Goal: Task Accomplishment & Management: Complete application form

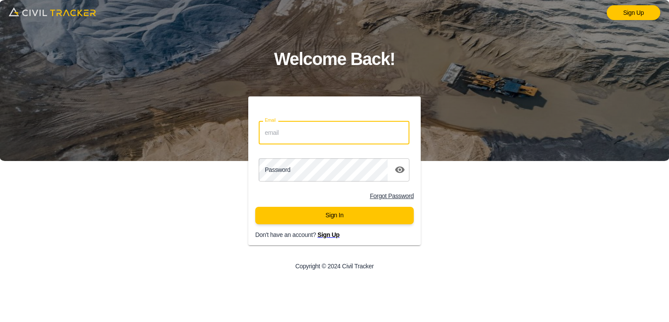
click at [329, 132] on input "Email" at bounding box center [334, 132] width 151 height 23
type input "[EMAIL_ADDRESS][DOMAIN_NAME]"
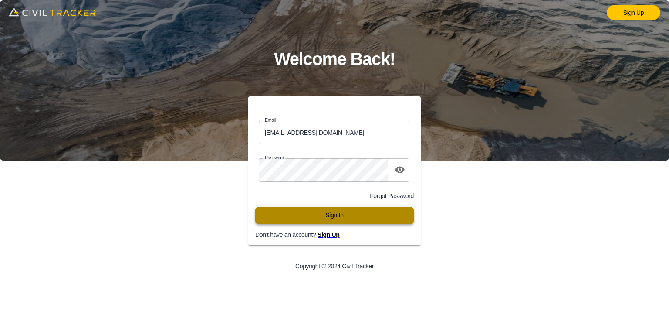
click at [322, 213] on button "Sign In" at bounding box center [334, 215] width 159 height 17
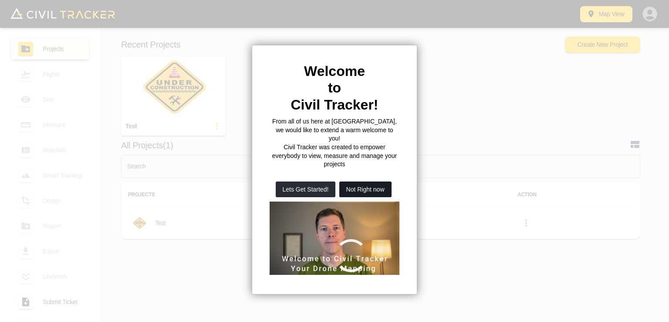
click at [347, 181] on button "Not Right now" at bounding box center [365, 189] width 52 height 16
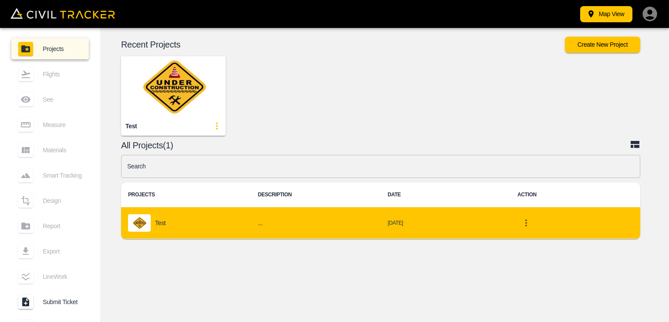
click at [397, 216] on td "[DATE]" at bounding box center [446, 223] width 130 height 32
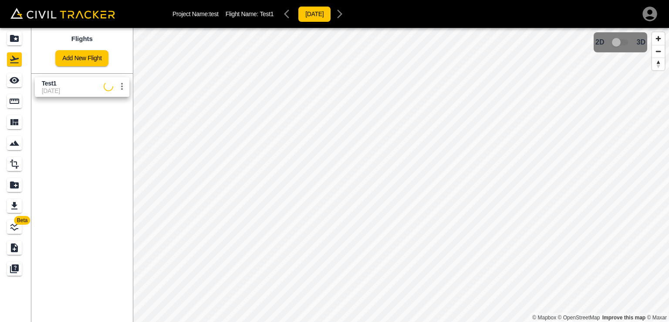
click at [108, 89] on icon at bounding box center [109, 86] width 10 height 10
drag, startPoint x: 112, startPoint y: 87, endPoint x: 82, endPoint y: 125, distance: 48.5
click at [82, 125] on div "Flights Add New Flight Test1 [DATE]" at bounding box center [82, 175] width 102 height 294
click at [89, 62] on link "Add New Flight" at bounding box center [81, 58] width 53 height 16
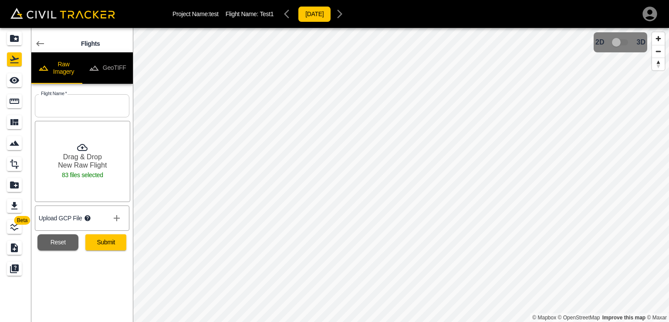
click at [95, 172] on p "83 files selected" at bounding box center [83, 174] width 46 height 11
click at [78, 177] on p "83 files selected" at bounding box center [83, 174] width 46 height 11
click at [54, 241] on button "Reset" at bounding box center [57, 242] width 41 height 16
click at [71, 105] on input "text" at bounding box center [82, 105] width 95 height 23
type input "[PERSON_NAME]"
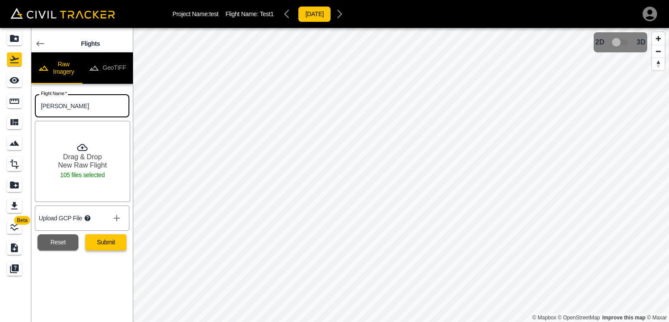
click at [117, 246] on button "Submit" at bounding box center [105, 242] width 41 height 16
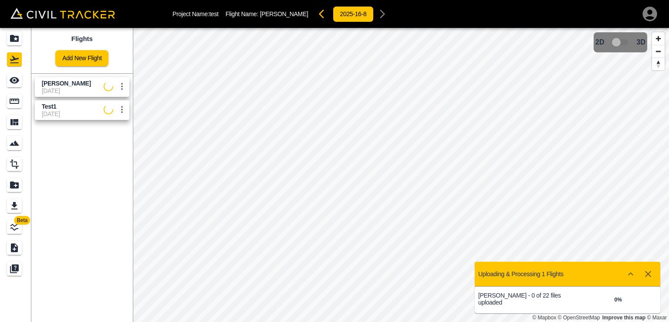
click at [122, 108] on icon "settings" at bounding box center [122, 109] width 2 height 7
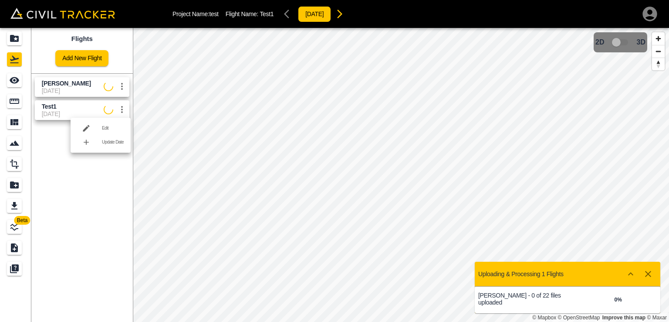
click at [116, 128] on h6 "Edit" at bounding box center [113, 127] width 22 height 5
click at [120, 119] on icon "button" at bounding box center [120, 115] width 10 height 10
click at [122, 115] on button "settings" at bounding box center [121, 109] width 17 height 17
click at [112, 179] on div at bounding box center [334, 161] width 669 height 322
click at [44, 112] on span "[DATE]" at bounding box center [73, 113] width 62 height 7
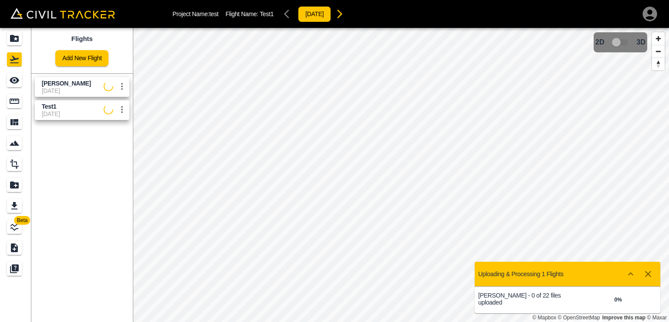
click at [44, 112] on span "[DATE]" at bounding box center [73, 113] width 62 height 7
click at [66, 108] on span "Test1" at bounding box center [73, 106] width 62 height 8
click at [123, 110] on icon "settings" at bounding box center [122, 109] width 10 height 10
click at [102, 187] on div at bounding box center [334, 161] width 669 height 322
click at [123, 109] on icon "settings" at bounding box center [122, 109] width 10 height 10
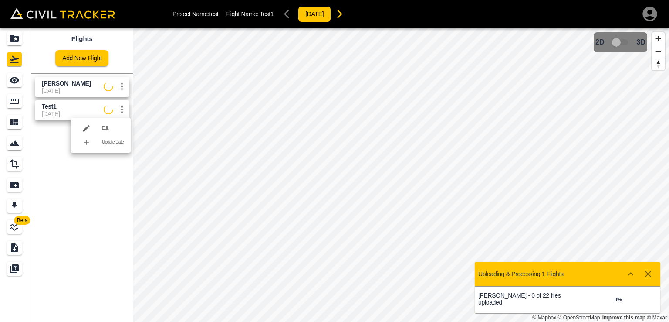
click at [113, 128] on h6 "Edit" at bounding box center [113, 127] width 22 height 5
click at [115, 115] on icon "button" at bounding box center [120, 115] width 10 height 10
click at [124, 114] on button "settings" at bounding box center [121, 109] width 17 height 17
click at [78, 111] on div at bounding box center [334, 161] width 669 height 322
click at [70, 112] on span "[DATE]" at bounding box center [73, 113] width 62 height 7
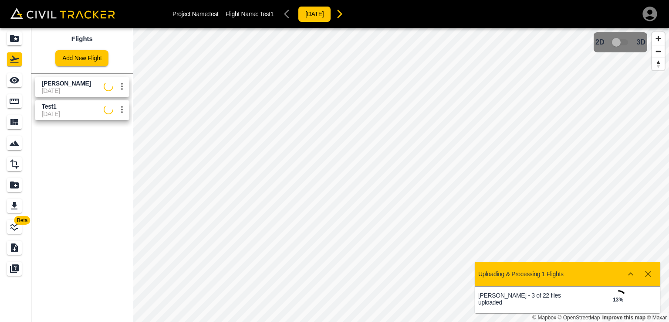
drag, startPoint x: 70, startPoint y: 112, endPoint x: 64, endPoint y: 112, distance: 5.7
click at [64, 112] on span "[DATE]" at bounding box center [73, 113] width 62 height 7
click at [125, 112] on icon "settings" at bounding box center [122, 109] width 10 height 10
click at [105, 194] on div at bounding box center [334, 161] width 669 height 322
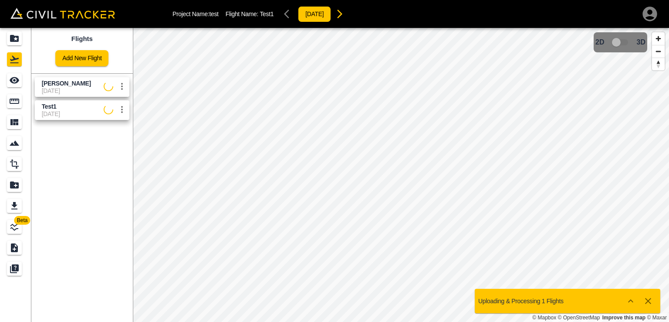
click at [73, 113] on span "[DATE]" at bounding box center [73, 113] width 62 height 7
click at [120, 113] on icon "settings" at bounding box center [122, 109] width 10 height 10
click at [119, 127] on h6 "Edit" at bounding box center [113, 127] width 22 height 5
click at [117, 119] on icon "button" at bounding box center [120, 115] width 10 height 10
click at [108, 85] on icon at bounding box center [108, 85] width 13 height 13
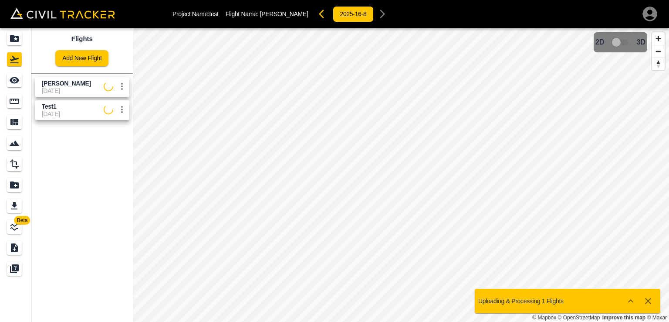
click at [110, 107] on icon at bounding box center [108, 109] width 13 height 13
click at [258, 13] on p "Flight Name: Test1" at bounding box center [250, 13] width 48 height 7
click at [204, 16] on p "Project Name: test" at bounding box center [196, 13] width 46 height 7
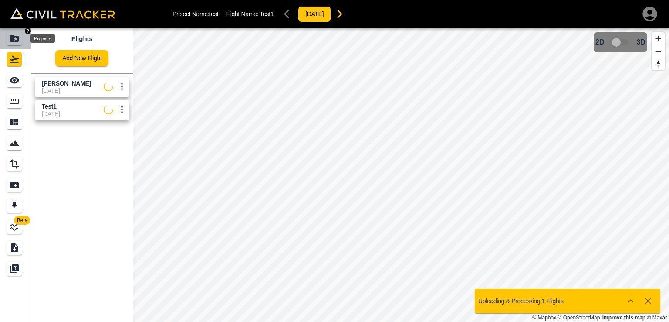
click at [14, 41] on icon "Projects" at bounding box center [14, 38] width 9 height 7
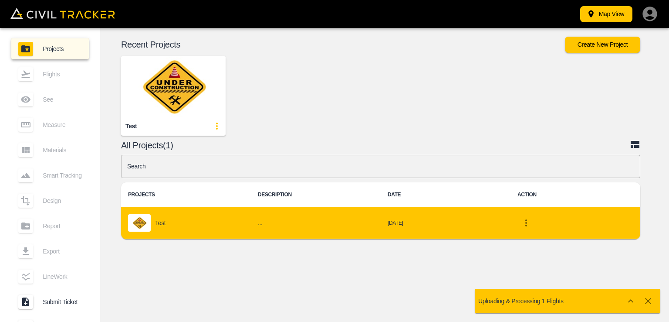
click at [484, 227] on td "[DATE]" at bounding box center [446, 223] width 130 height 32
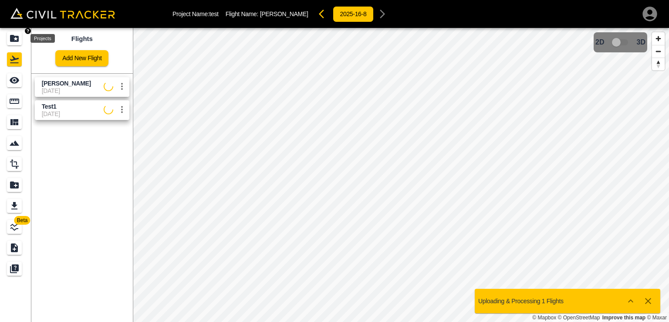
click at [8, 37] on div "Projects" at bounding box center [14, 38] width 15 height 14
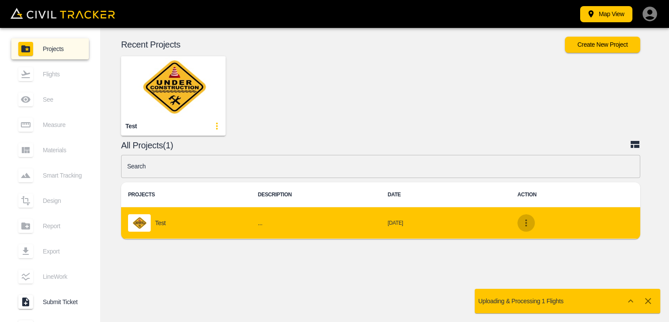
click at [530, 225] on icon "project-list-table" at bounding box center [526, 222] width 10 height 10
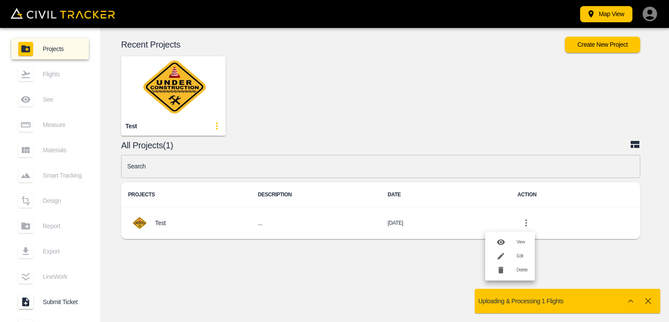
click at [396, 228] on div at bounding box center [334, 161] width 669 height 322
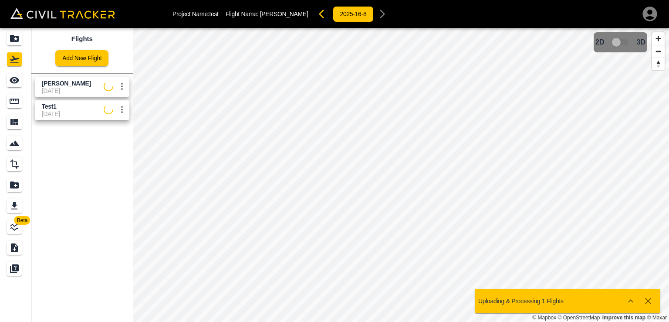
click at [65, 90] on span "[DATE]" at bounding box center [73, 90] width 62 height 7
click at [74, 108] on span "Test1" at bounding box center [73, 106] width 62 height 8
click at [71, 84] on span "[PERSON_NAME]" at bounding box center [66, 83] width 49 height 7
click at [78, 101] on div "[PERSON_NAME]" at bounding box center [66, 94] width 48 height 16
click at [79, 105] on span "Test1" at bounding box center [73, 106] width 62 height 8
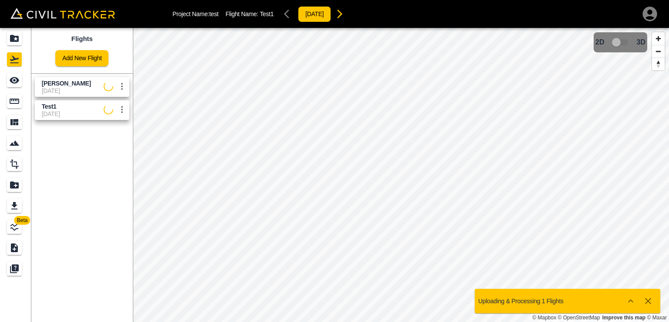
click at [76, 85] on span "[PERSON_NAME]" at bounding box center [66, 83] width 49 height 7
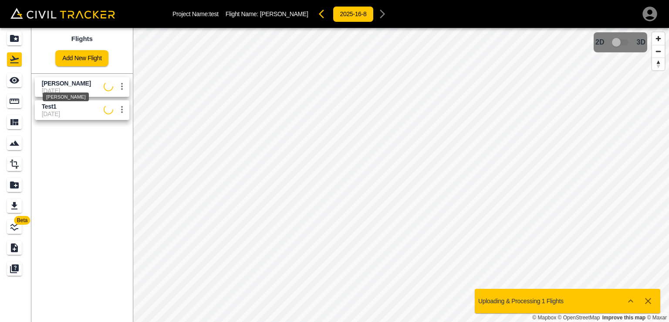
click at [76, 85] on span "[PERSON_NAME]" at bounding box center [66, 83] width 49 height 7
click at [78, 89] on div "[PERSON_NAME]" at bounding box center [66, 94] width 48 height 16
click at [45, 110] on div "Test1" at bounding box center [49, 117] width 20 height 16
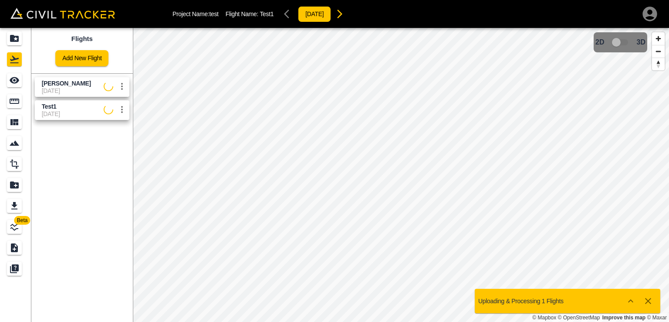
click at [81, 97] on div "Test1 [DATE]" at bounding box center [80, 108] width 98 height 23
click at [101, 86] on span "[PERSON_NAME]" at bounding box center [73, 83] width 62 height 8
click at [629, 301] on icon "Show more" at bounding box center [630, 300] width 5 height 3
click at [646, 302] on icon "button" at bounding box center [648, 301] width 6 height 6
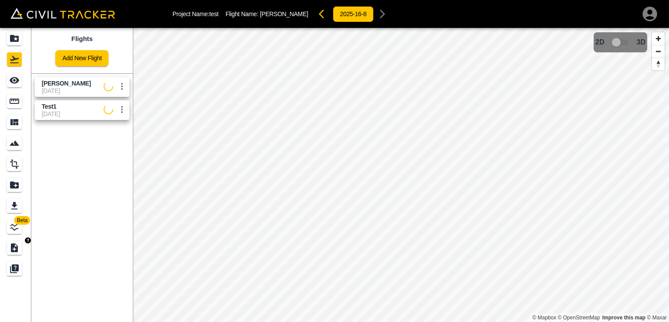
click at [27, 240] on img "button" at bounding box center [28, 240] width 6 height 6
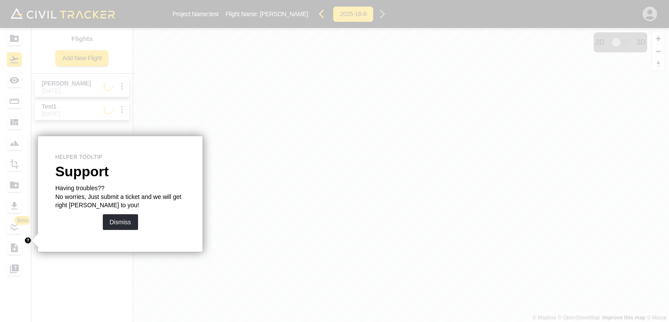
click at [64, 254] on div at bounding box center [350, 161] width 638 height 322
click at [133, 227] on button "Dismiss" at bounding box center [120, 222] width 35 height 16
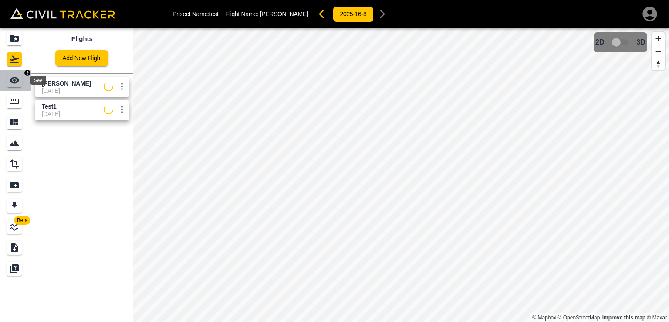
click at [17, 81] on icon "See" at bounding box center [15, 80] width 10 height 7
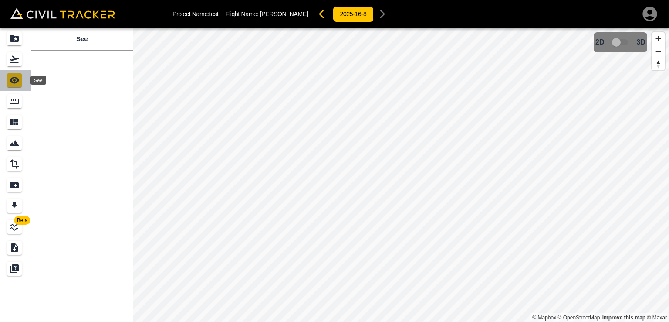
click at [17, 81] on icon "See" at bounding box center [15, 80] width 10 height 7
click at [14, 54] on icon "Flights" at bounding box center [14, 59] width 10 height 10
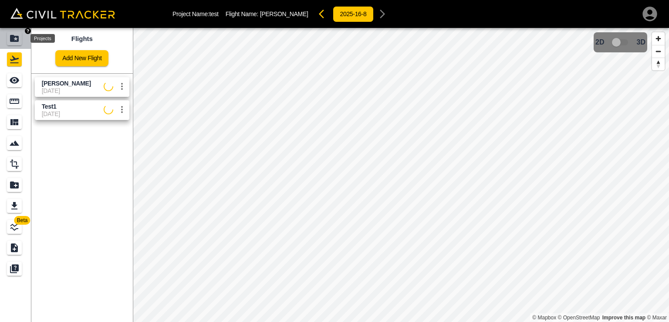
click at [10, 37] on icon "Projects" at bounding box center [14, 38] width 9 height 7
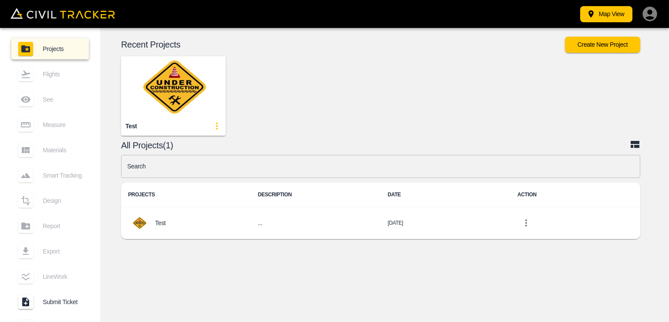
click at [29, 79] on div "Flights" at bounding box center [50, 74] width 78 height 21
click at [27, 55] on link "Projects" at bounding box center [50, 48] width 78 height 21
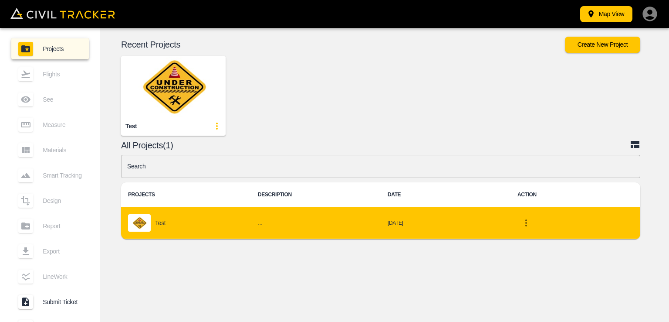
click at [150, 218] on img "project-list-table" at bounding box center [139, 222] width 23 height 17
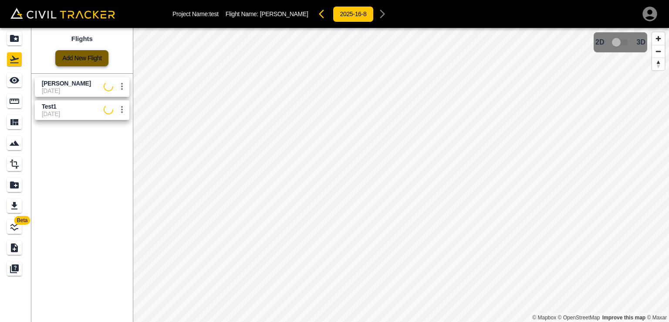
click at [92, 63] on link "Add New Flight" at bounding box center [81, 58] width 53 height 16
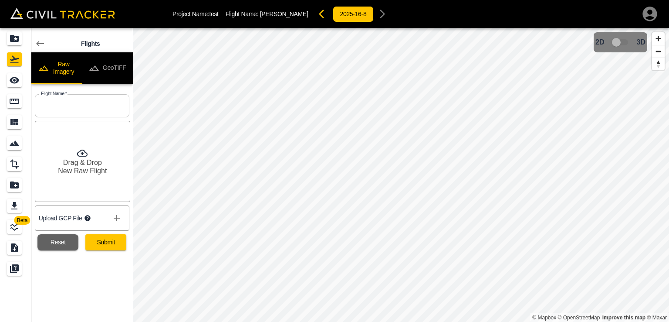
click at [89, 107] on input "text" at bounding box center [82, 105] width 95 height 23
type input "[GEOGRAPHIC_DATA][PERSON_NAME]"
click at [65, 242] on button "Reset" at bounding box center [57, 242] width 41 height 16
click at [95, 109] on input "text" at bounding box center [82, 105] width 95 height 23
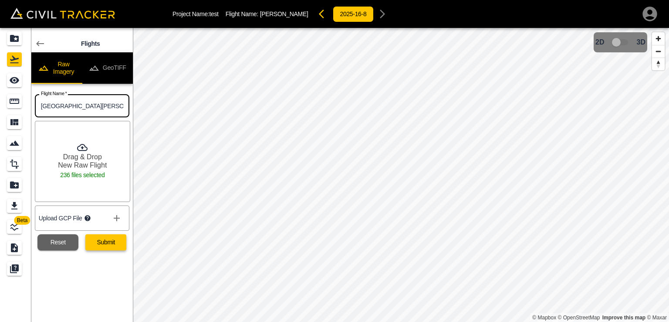
type input "[GEOGRAPHIC_DATA][PERSON_NAME]"
click at [107, 244] on button "Submit" at bounding box center [105, 242] width 41 height 16
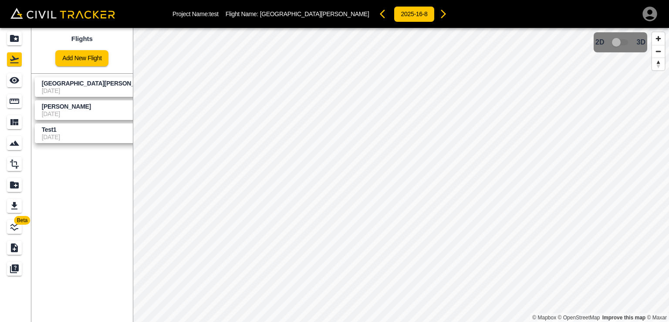
click at [98, 89] on span "[DATE]" at bounding box center [98, 90] width 112 height 7
click at [171, 88] on icon "settings" at bounding box center [172, 86] width 2 height 7
click at [98, 103] on div at bounding box center [90, 104] width 24 height 17
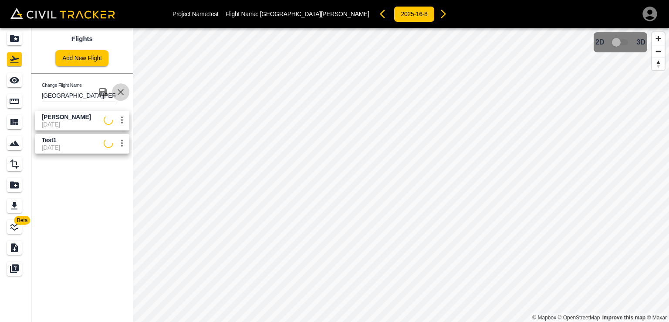
click at [120, 92] on icon "button" at bounding box center [121, 92] width 6 height 6
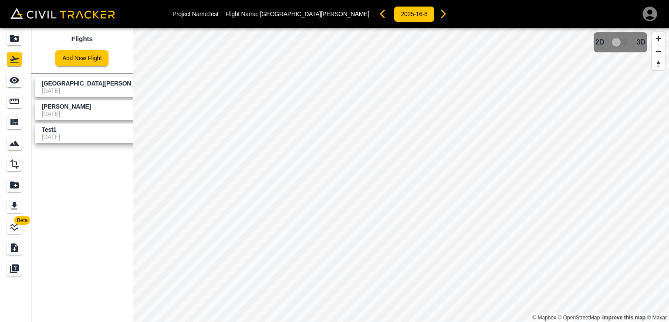
click at [72, 88] on span "[DATE]" at bounding box center [98, 90] width 112 height 7
click at [81, 108] on span "[PERSON_NAME]" at bounding box center [66, 106] width 49 height 7
click at [78, 137] on span "[DATE]" at bounding box center [98, 136] width 112 height 7
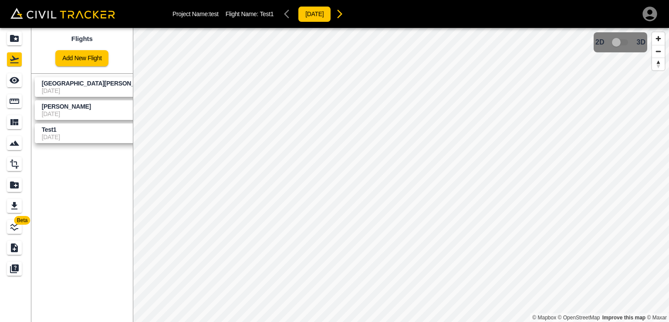
click at [82, 112] on span "[DATE]" at bounding box center [98, 113] width 112 height 7
